Goal: Check status: Check status

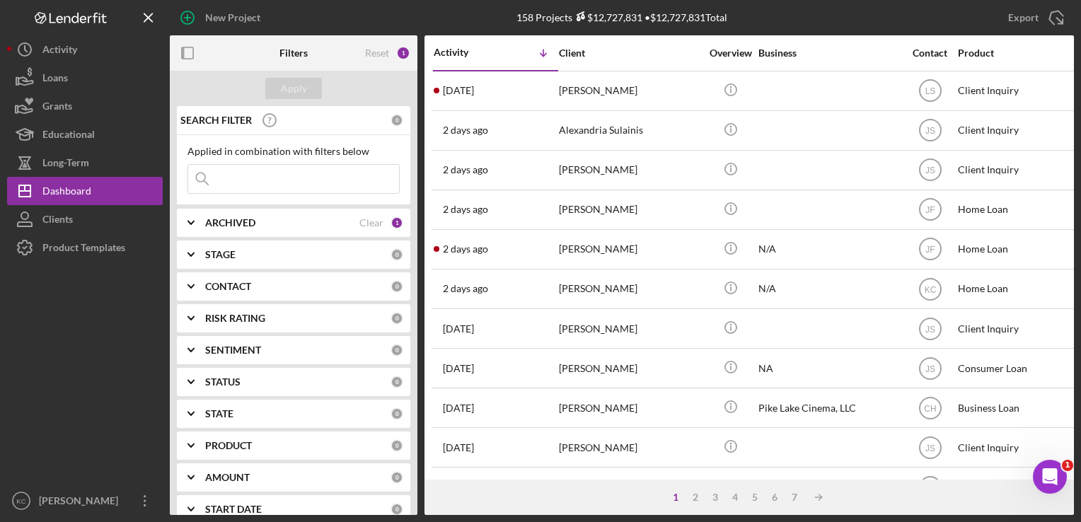
click at [340, 295] on div "CONTACT 0" at bounding box center [304, 286] width 198 height 28
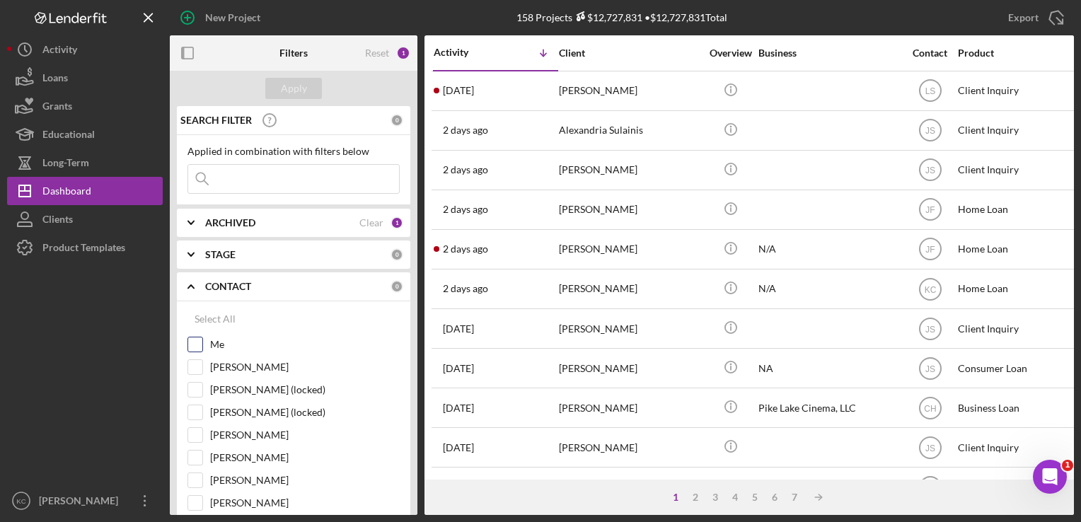
click at [197, 341] on input "Me" at bounding box center [195, 345] width 14 height 14
checkbox input "true"
click at [309, 86] on button "Apply" at bounding box center [293, 88] width 57 height 21
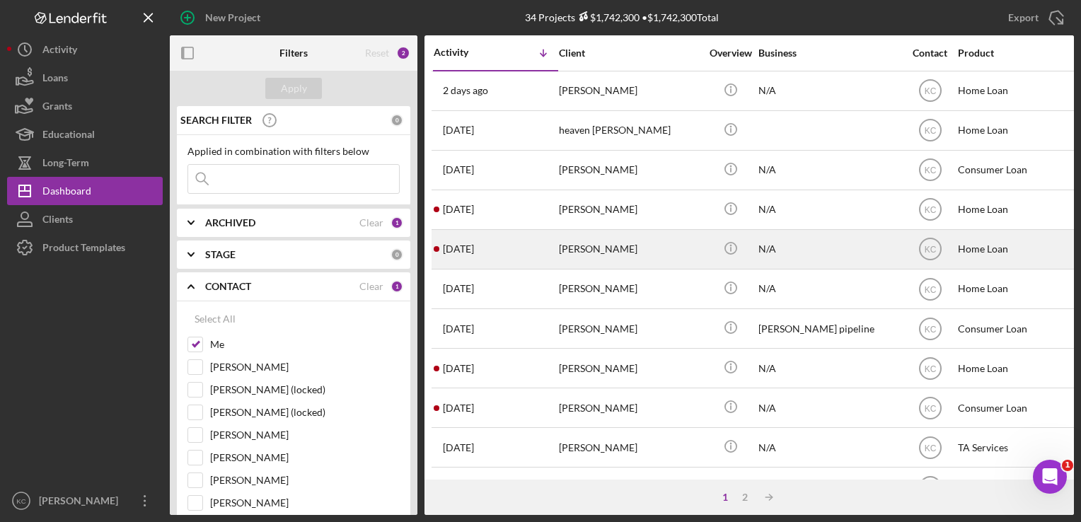
click at [559, 260] on div "[PERSON_NAME]" at bounding box center [630, 250] width 142 height 38
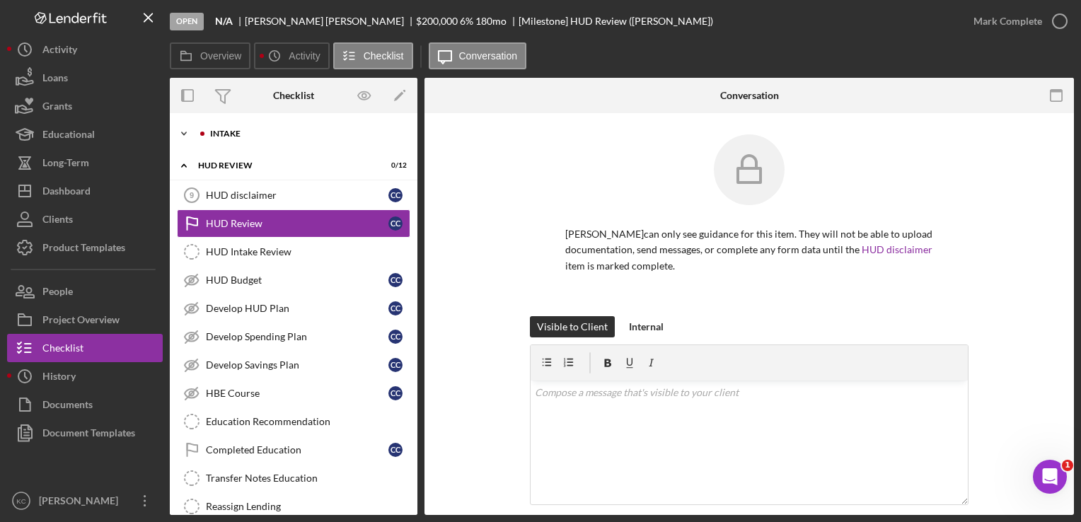
click at [352, 130] on div "Intake" at bounding box center [305, 133] width 190 height 8
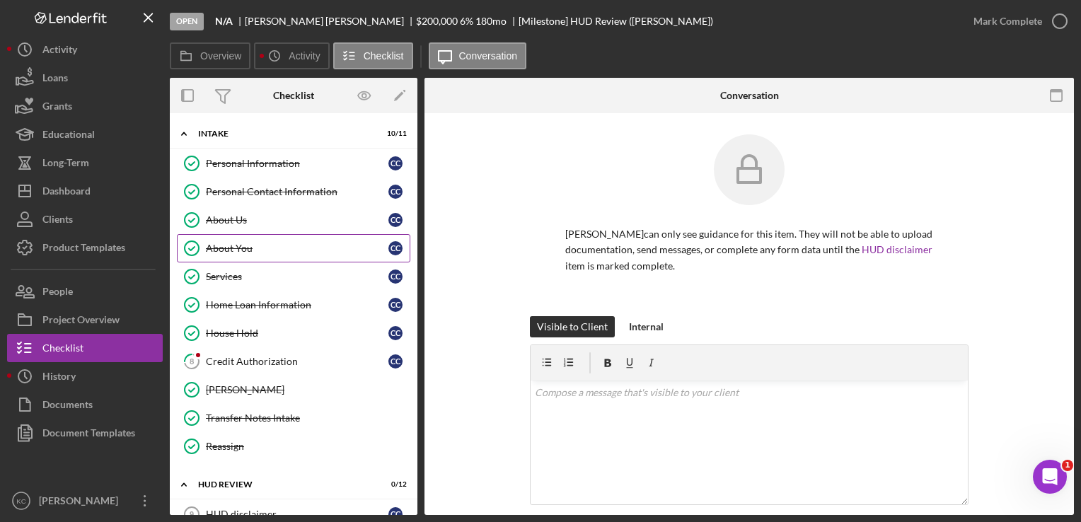
click at [313, 253] on div "About You" at bounding box center [297, 248] width 183 height 11
